Goal: Information Seeking & Learning: Learn about a topic

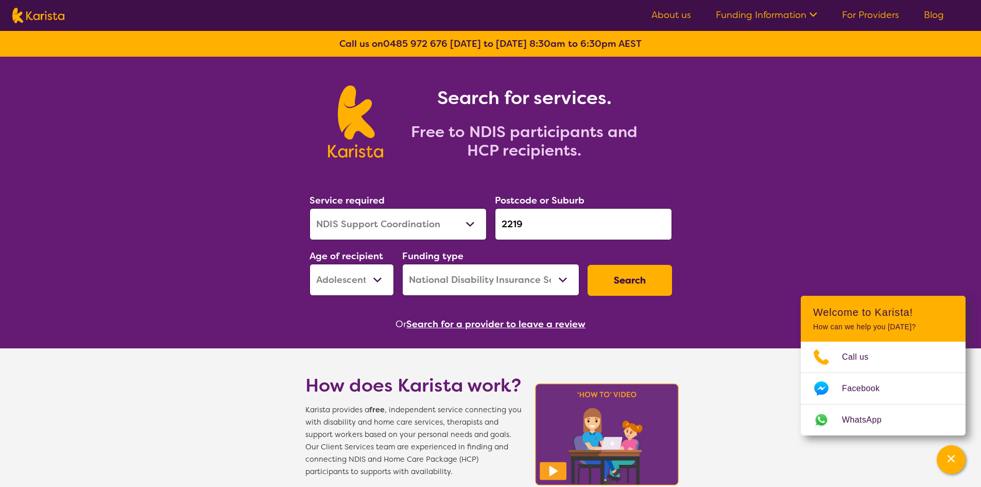
select select "NDIS Support Coordination"
select select "AS"
select select "NDIS"
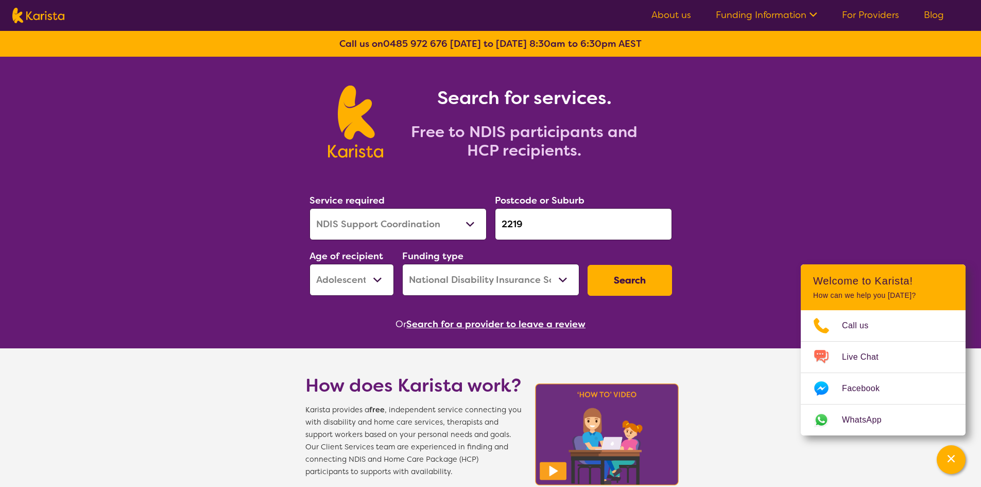
drag, startPoint x: 547, startPoint y: 224, endPoint x: 321, endPoint y: 215, distance: 226.3
click at [322, 218] on div "Service required Allied Health Assistant Assessment ([MEDICAL_DATA] or [MEDICAL…" at bounding box center [490, 244] width 371 height 111
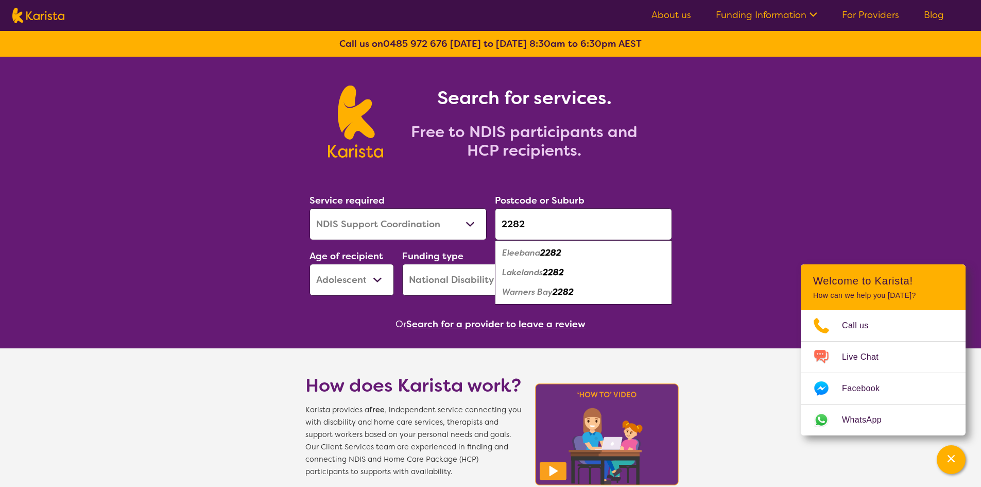
type input "2282"
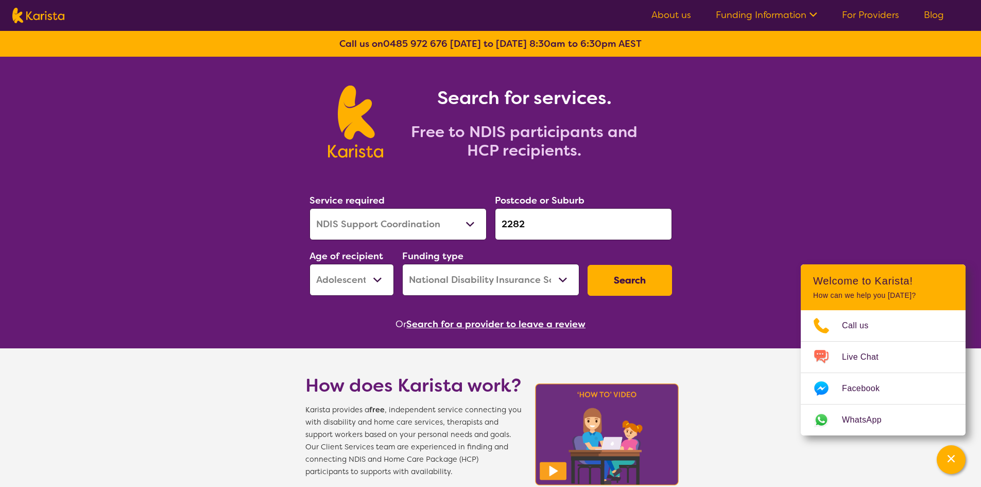
click at [392, 227] on select "Allied Health Assistant Assessment ([MEDICAL_DATA] or [MEDICAL_DATA]) Behaviour…" at bounding box center [398, 224] width 177 height 32
select select "[MEDICAL_DATA]"
click at [310, 208] on select "Allied Health Assistant Assessment ([MEDICAL_DATA] or [MEDICAL_DATA]) Behaviour…" at bounding box center [398, 224] width 177 height 32
click at [345, 274] on select "Early Childhood - 0 to 9 Child - 10 to 11 Adolescent - 12 to 17 Adult - 18 to 6…" at bounding box center [352, 280] width 84 height 32
click at [363, 281] on select "Early Childhood - 0 to 9 Child - 10 to 11 Adolescent - 12 to 17 Adult - 18 to 6…" at bounding box center [352, 280] width 84 height 32
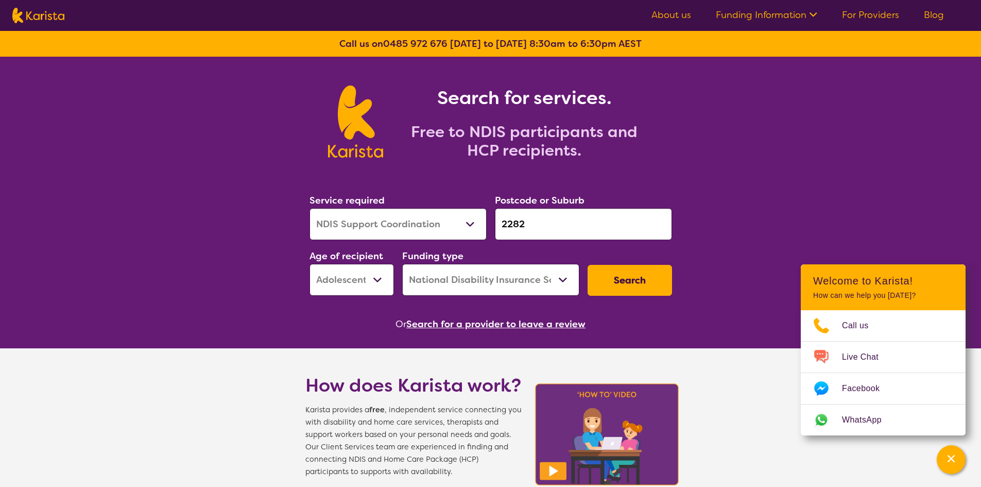
select select "AD"
click at [310, 264] on select "Early Childhood - 0 to 9 Child - 10 to 11 Adolescent - 12 to 17 Adult - 18 to 6…" at bounding box center [352, 280] width 84 height 32
click at [611, 288] on button "Search" at bounding box center [630, 280] width 84 height 31
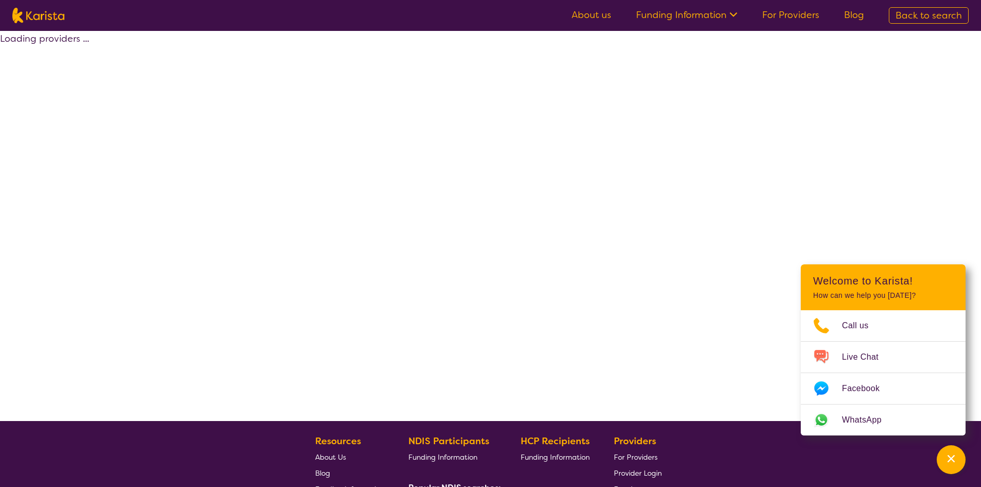
select select "by_score"
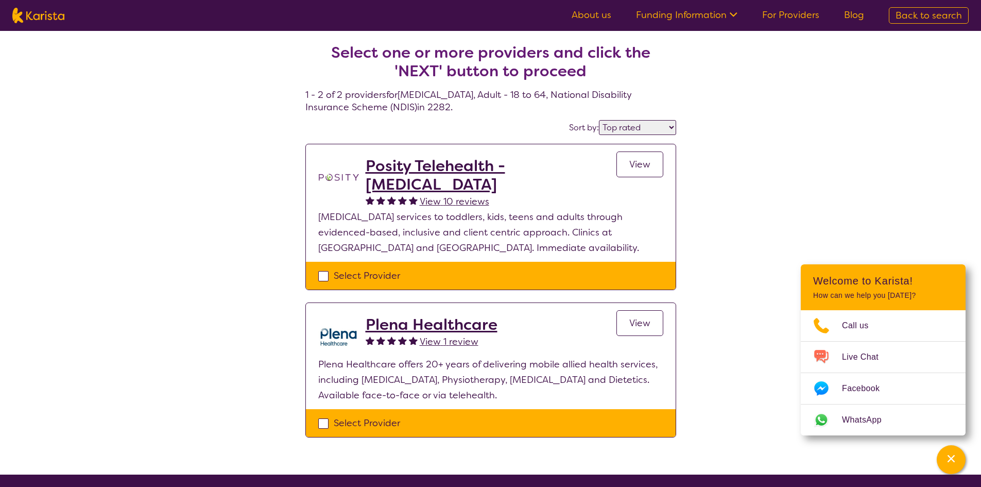
select select "[MEDICAL_DATA]"
select select "AD"
select select "NDIS"
